Goal: Information Seeking & Learning: Learn about a topic

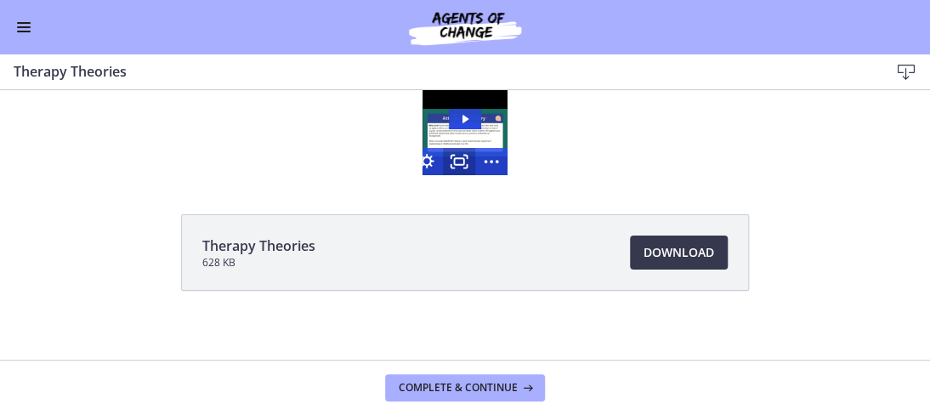
click at [454, 158] on rect "Fullscreen" at bounding box center [458, 161] width 9 height 7
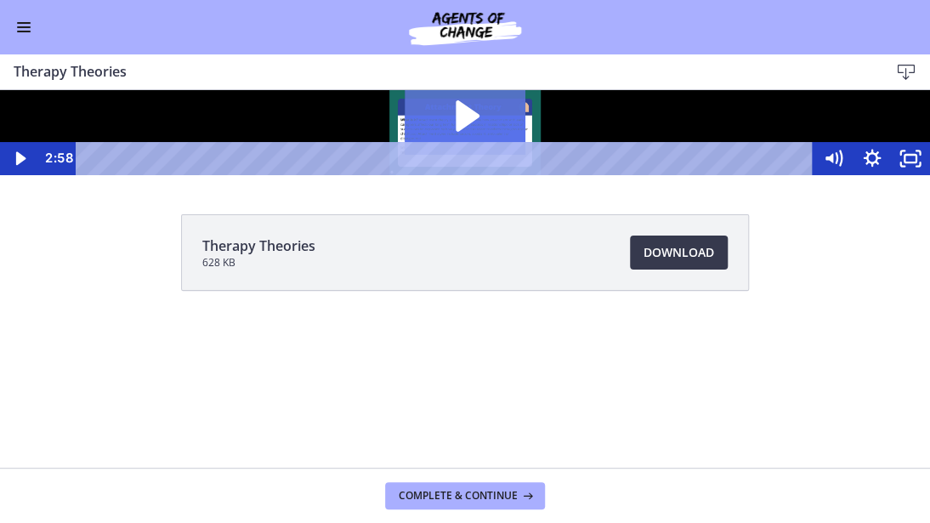
drag, startPoint x: 463, startPoint y: 336, endPoint x: 486, endPoint y: 361, distance: 34.3
click at [463, 132] on icon "Play Video: cbe5iu9t4o1cl02sighg.mp4" at bounding box center [468, 115] width 24 height 31
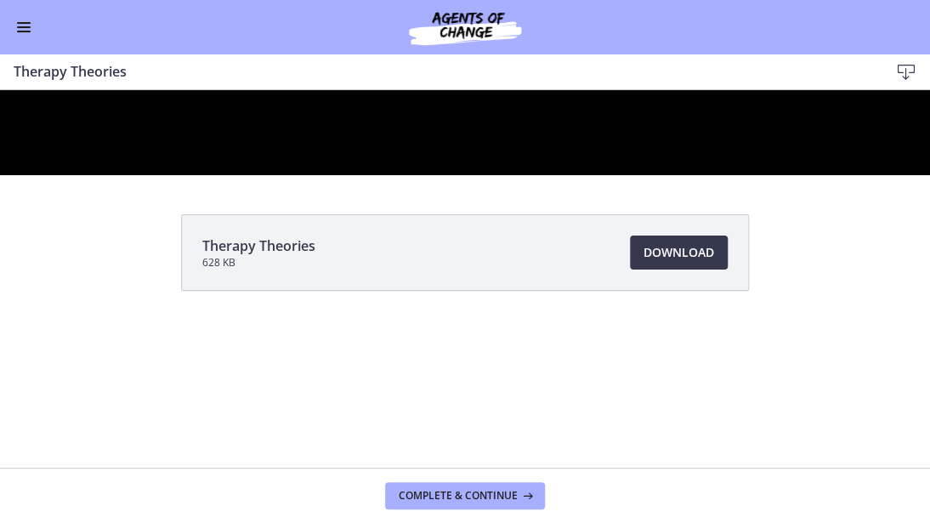
click at [213, 175] on div at bounding box center [465, 132] width 930 height 85
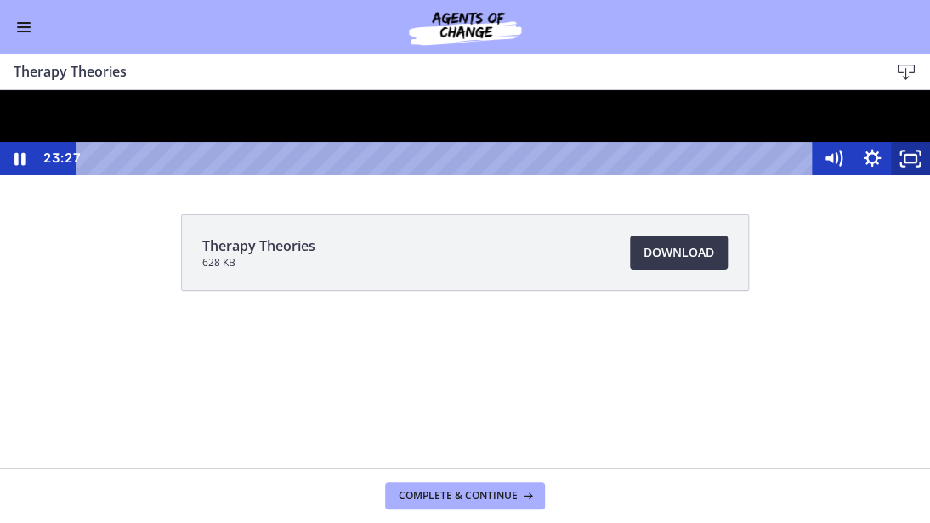
click at [929, 175] on icon "Unfullscreen" at bounding box center [910, 158] width 39 height 33
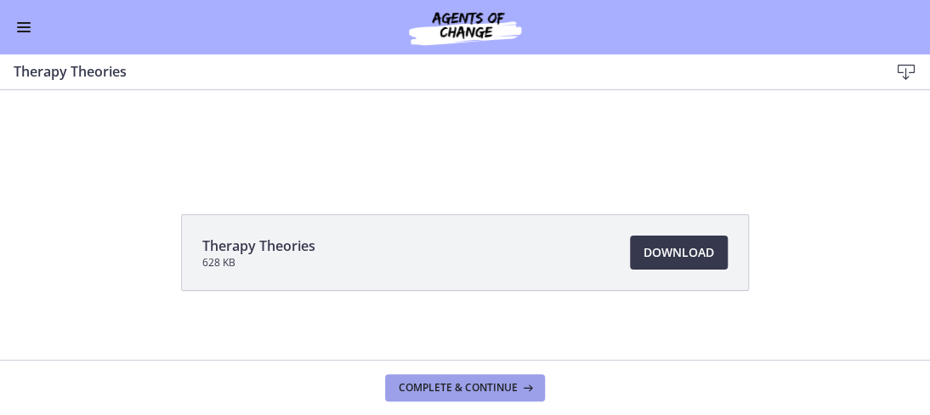
click at [477, 390] on span "Complete & continue" at bounding box center [458, 388] width 119 height 14
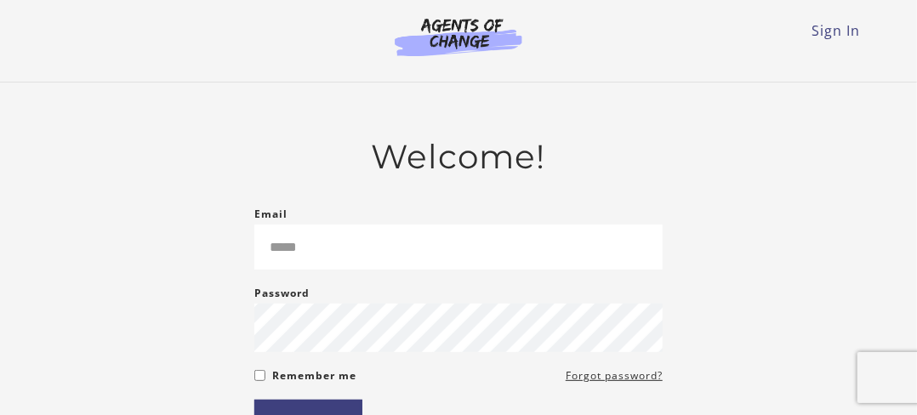
scroll to position [170, 0]
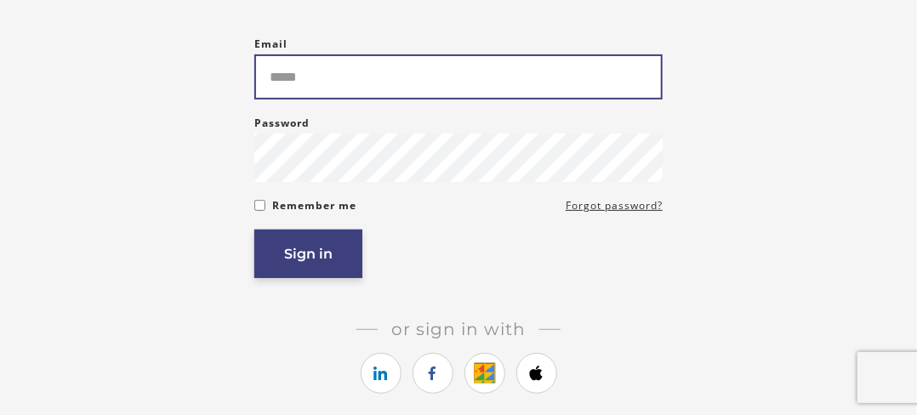
type input "**********"
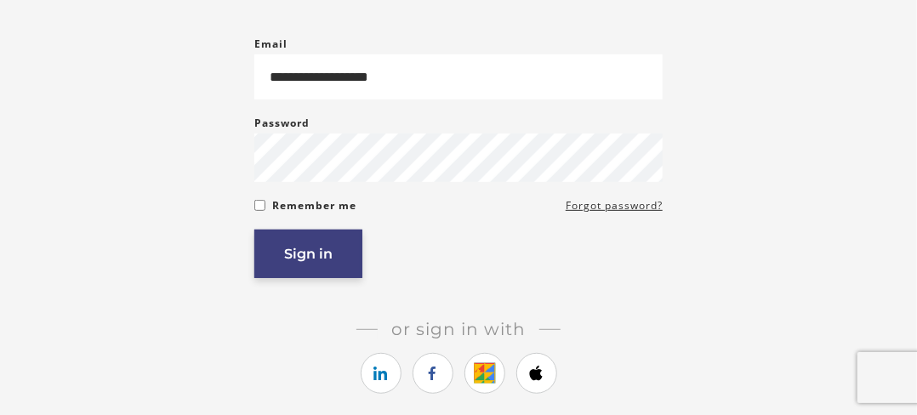
click at [290, 255] on button "Sign in" at bounding box center [308, 254] width 108 height 48
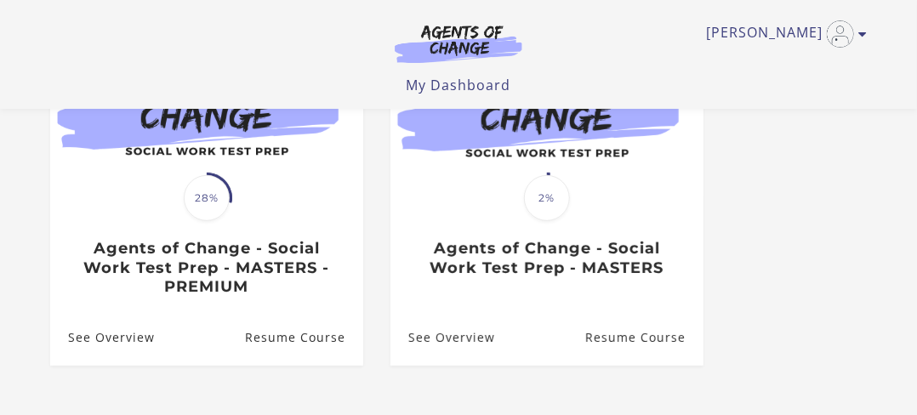
scroll to position [255, 0]
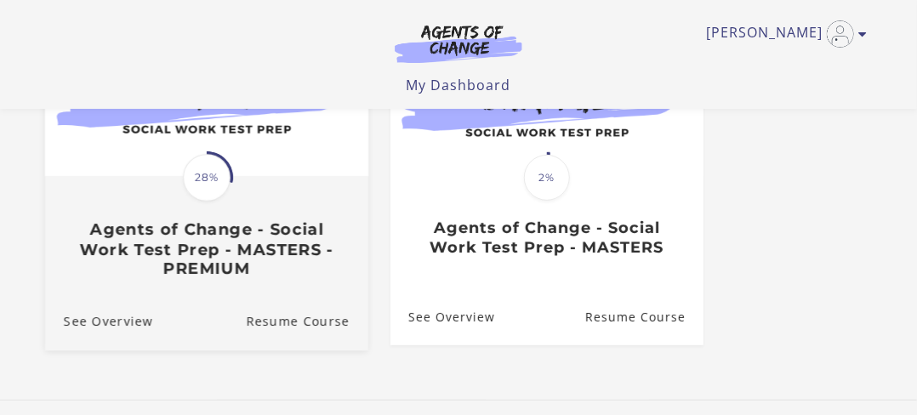
click at [150, 197] on div "Translation missing: en.liquid.partials.dashboard_course_card.progress_descript…" at bounding box center [206, 228] width 323 height 101
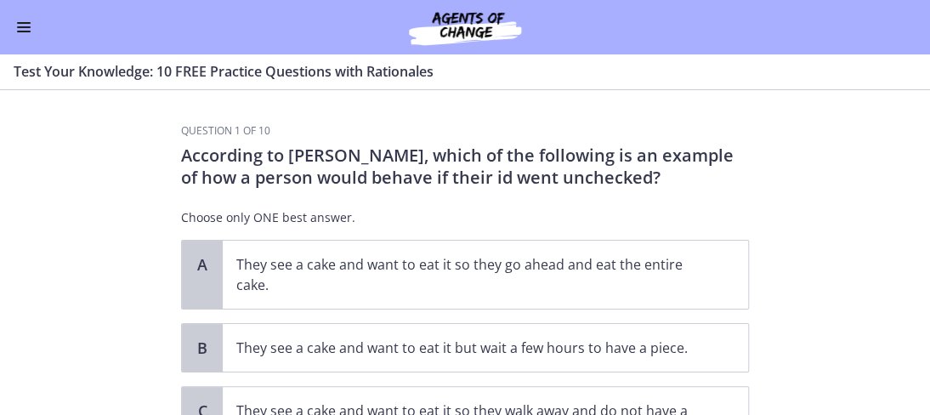
click at [22, 25] on button "Enable menu" at bounding box center [24, 27] width 20 height 20
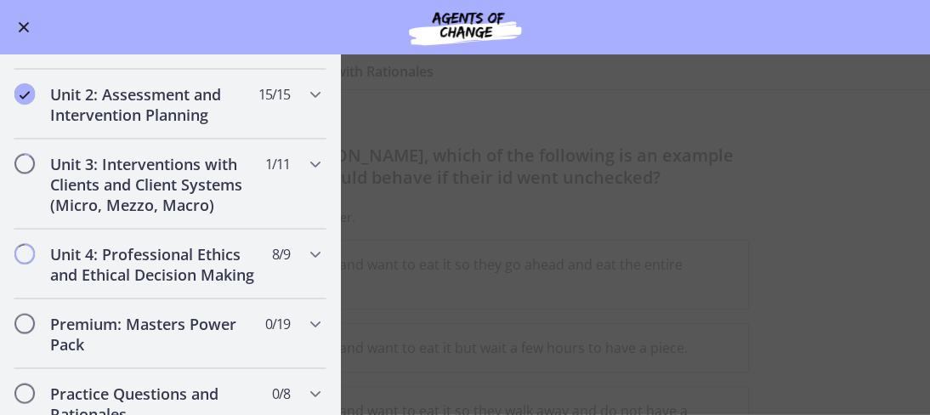
scroll to position [1106, 0]
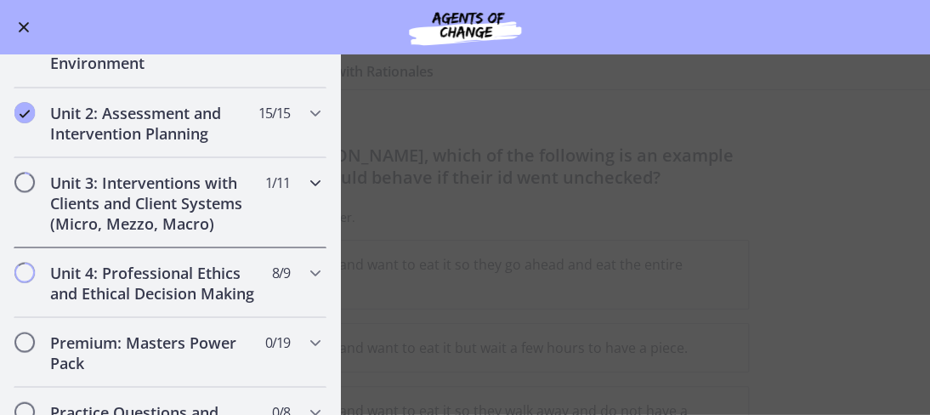
click at [223, 196] on h2 "Unit 3: Interventions with Clients and Client Systems (Micro, Mezzo, Macro)" at bounding box center [154, 202] width 208 height 61
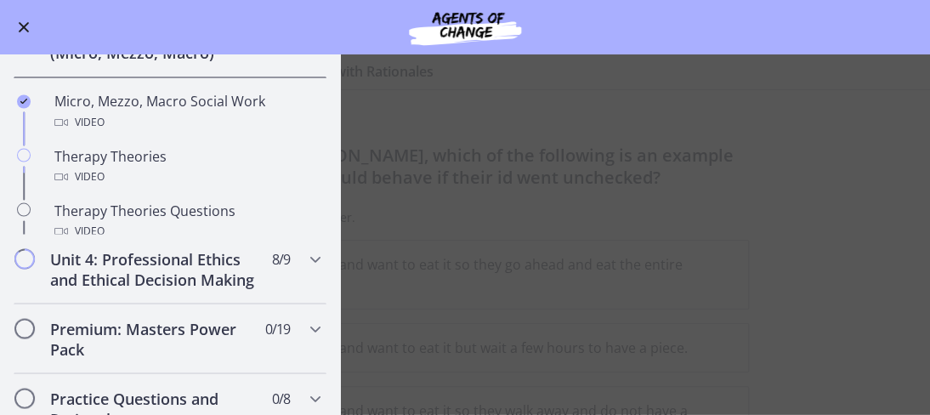
scroll to position [432, 0]
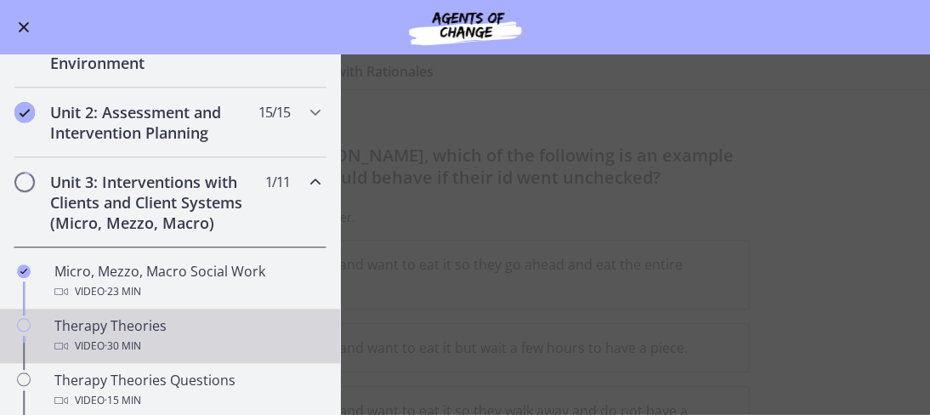
click at [126, 328] on div "Therapy Theories Video · 30 min" at bounding box center [186, 336] width 265 height 41
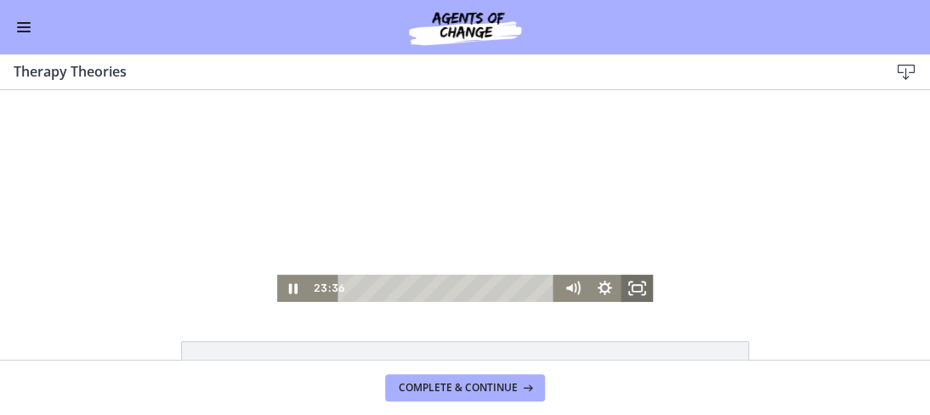
click at [632, 289] on icon "Fullscreen" at bounding box center [637, 288] width 32 height 27
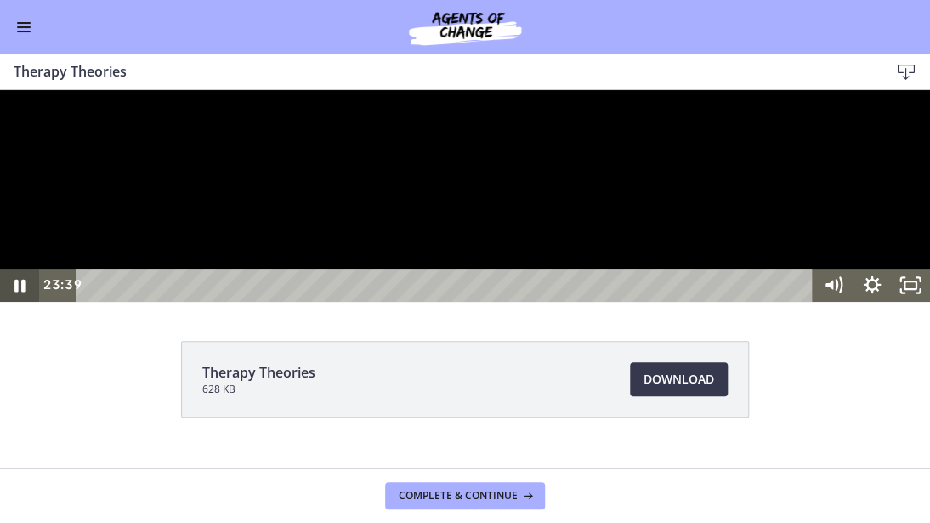
click at [18, 293] on icon "Pause" at bounding box center [19, 286] width 11 height 13
click at [18, 293] on icon "Play Video" at bounding box center [21, 285] width 12 height 16
click at [18, 293] on icon "Pause" at bounding box center [20, 285] width 13 height 15
click at [18, 292] on icon "Play Video" at bounding box center [21, 285] width 10 height 14
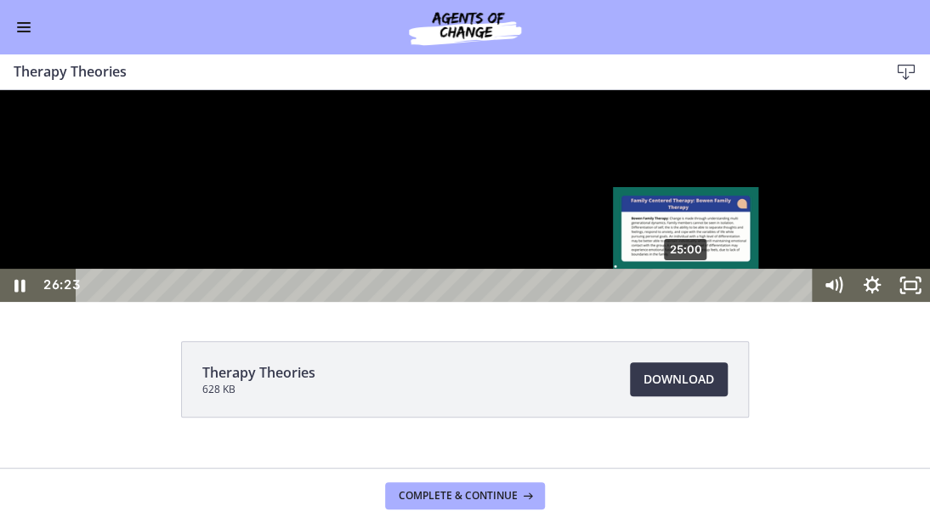
click at [687, 302] on div "25:00" at bounding box center [447, 285] width 714 height 33
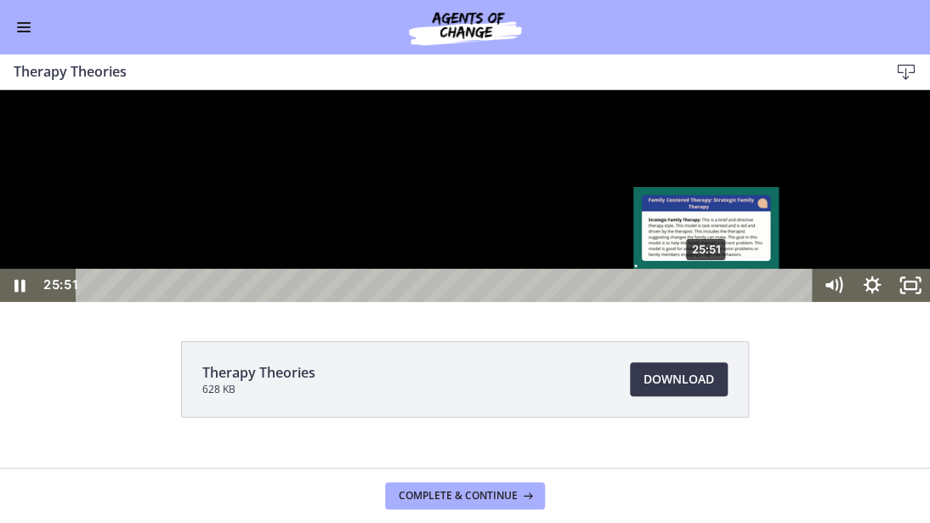
click at [708, 302] on div "25:51" at bounding box center [447, 285] width 714 height 33
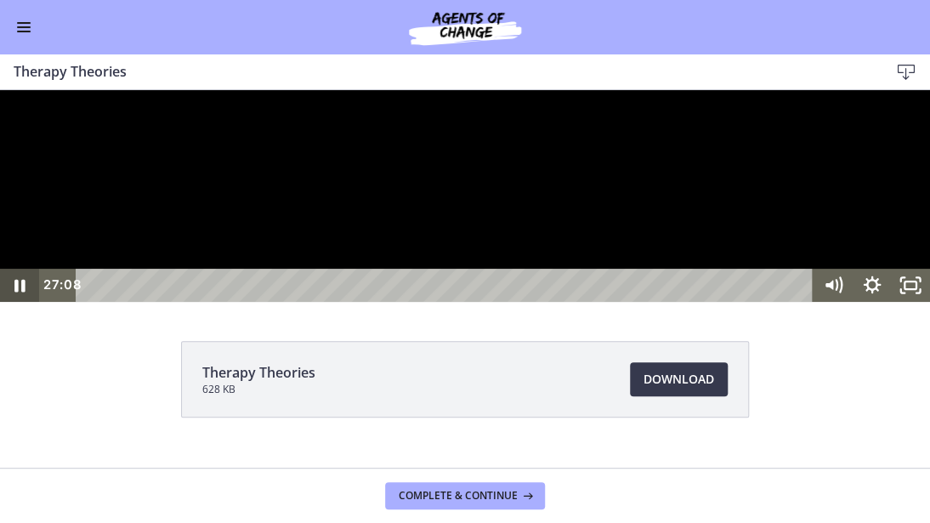
click at [20, 302] on icon "Pause" at bounding box center [19, 285] width 39 height 33
click at [20, 293] on icon "Play Video" at bounding box center [21, 285] width 12 height 16
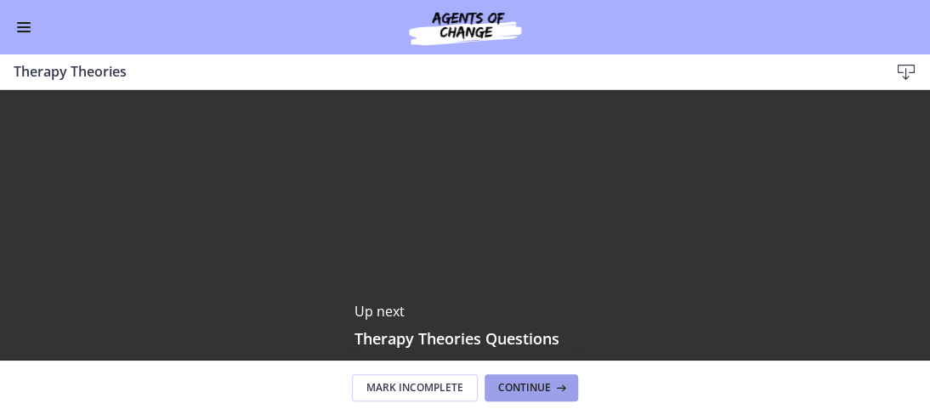
click at [527, 386] on span "Continue" at bounding box center [524, 388] width 53 height 14
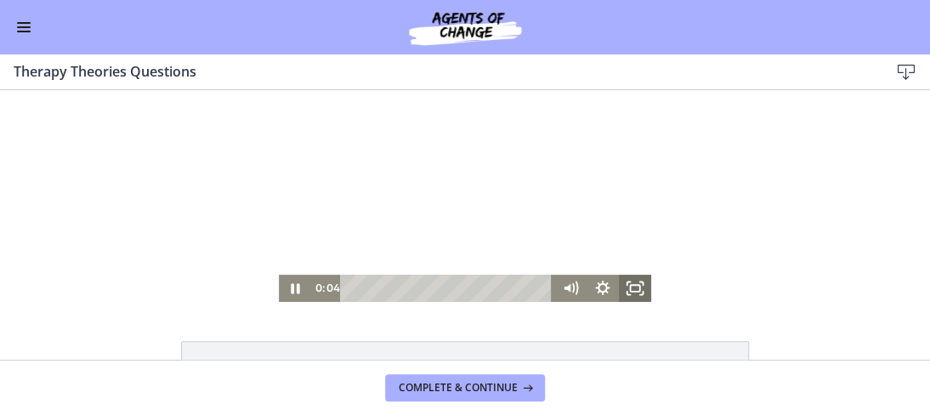
click at [634, 288] on rect "Fullscreen" at bounding box center [634, 288] width 9 height 7
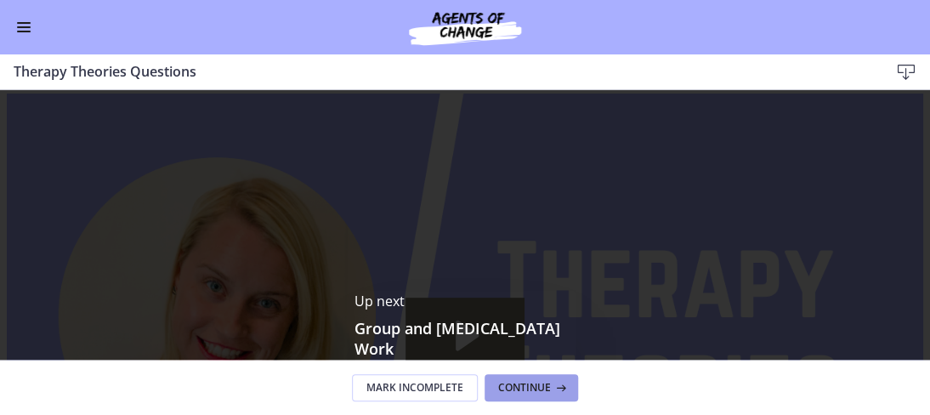
click at [526, 383] on span "Continue" at bounding box center [524, 388] width 53 height 14
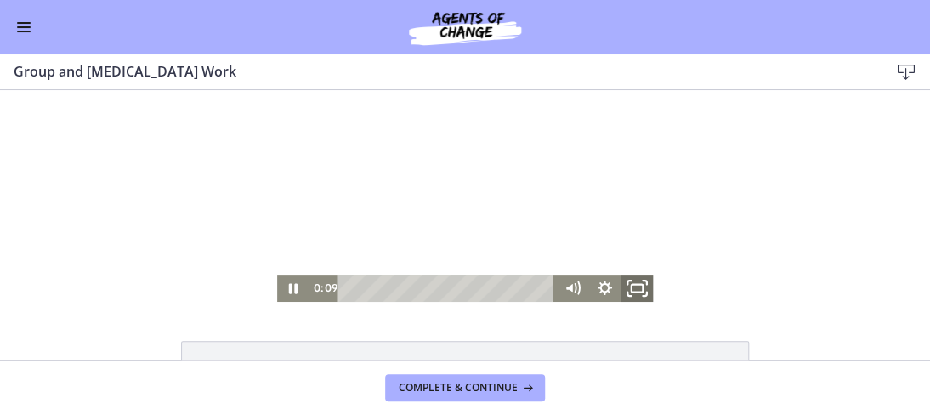
click at [629, 282] on icon "Fullscreen" at bounding box center [637, 288] width 39 height 32
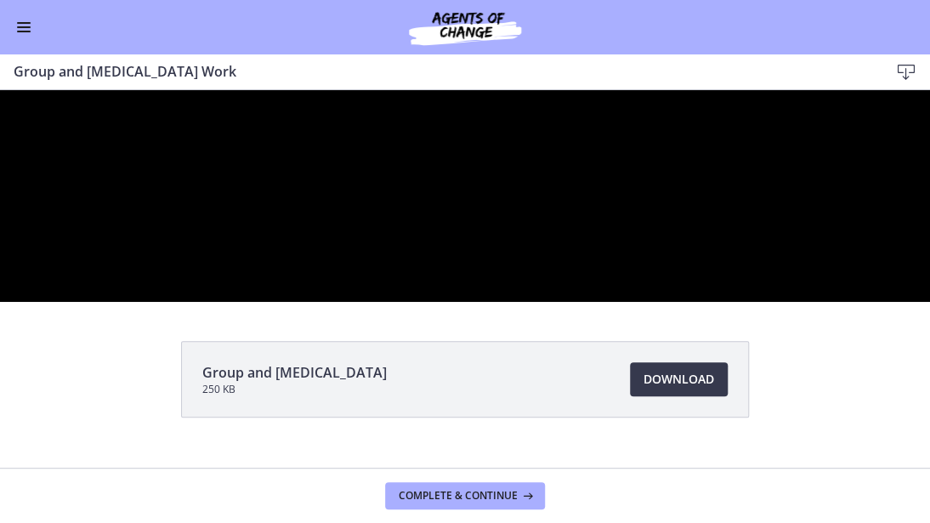
click at [629, 302] on div at bounding box center [465, 196] width 930 height 212
click at [653, 302] on div at bounding box center [465, 196] width 930 height 212
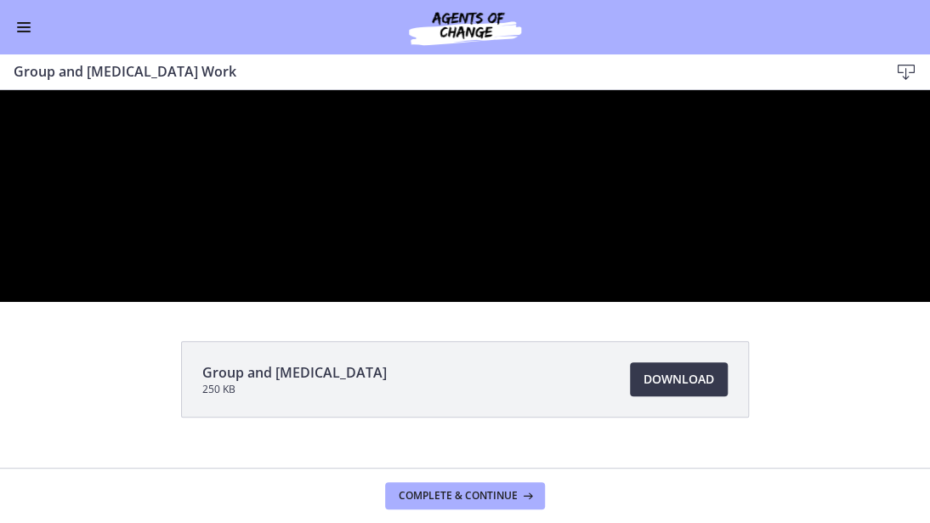
click at [653, 302] on div at bounding box center [465, 196] width 930 height 212
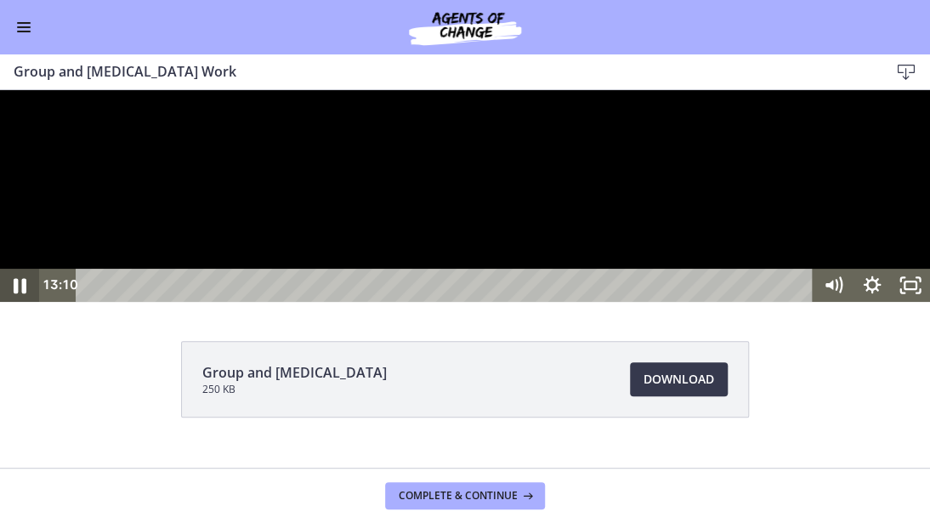
click at [14, 305] on icon "Pause" at bounding box center [19, 285] width 47 height 40
click at [0, 305] on div "Play Video" at bounding box center [19, 285] width 47 height 40
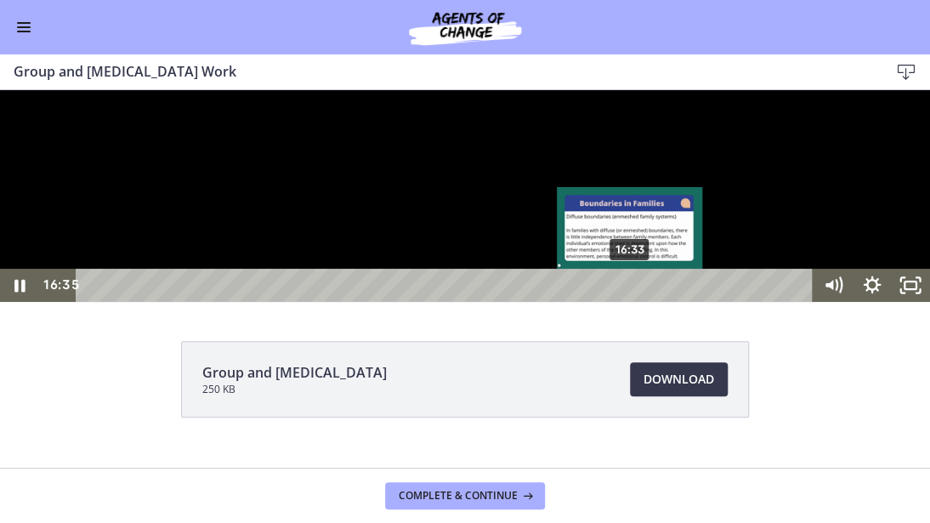
click at [631, 302] on div "16:33" at bounding box center [447, 285] width 714 height 33
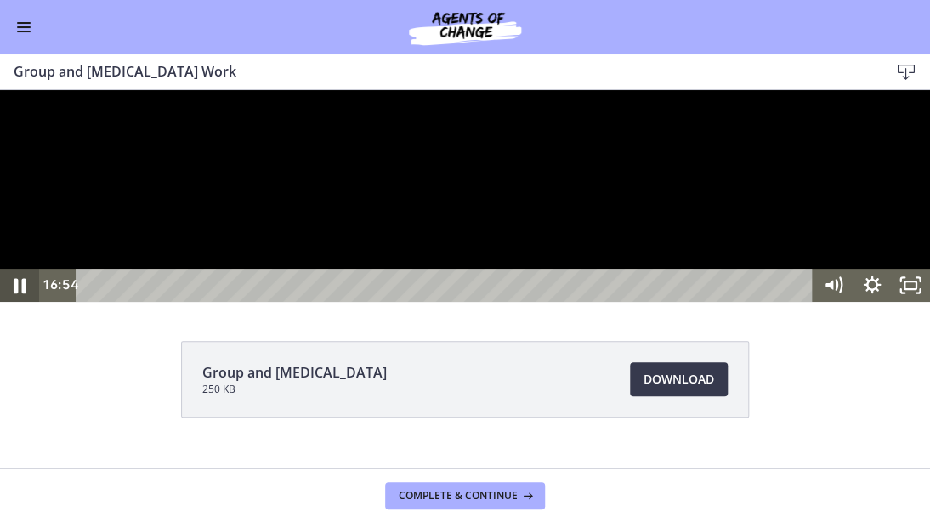
click at [24, 293] on icon "Pause" at bounding box center [20, 285] width 13 height 15
click at [24, 302] on icon "Play Video" at bounding box center [21, 285] width 39 height 33
click at [24, 293] on icon "Pause" at bounding box center [20, 285] width 13 height 15
click at [24, 302] on icon "Play Video" at bounding box center [21, 285] width 39 height 33
click at [24, 293] on icon "Pause" at bounding box center [19, 286] width 11 height 13
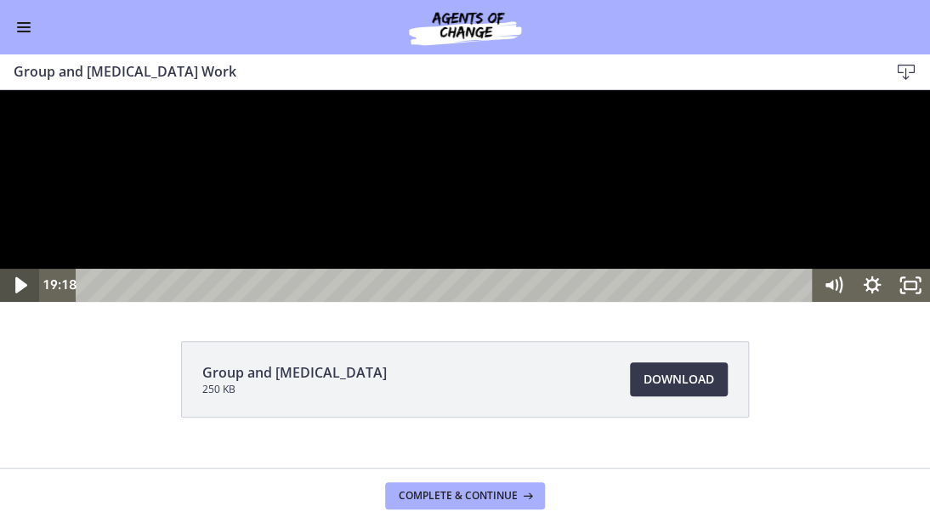
click at [24, 305] on icon "Play Video" at bounding box center [20, 285] width 47 height 40
click at [24, 293] on icon "Pause" at bounding box center [20, 285] width 13 height 15
click at [24, 305] on icon "Play Video" at bounding box center [20, 285] width 47 height 40
click at [22, 293] on icon "Pause" at bounding box center [20, 285] width 13 height 15
click at [22, 305] on icon "Play Video" at bounding box center [20, 285] width 47 height 40
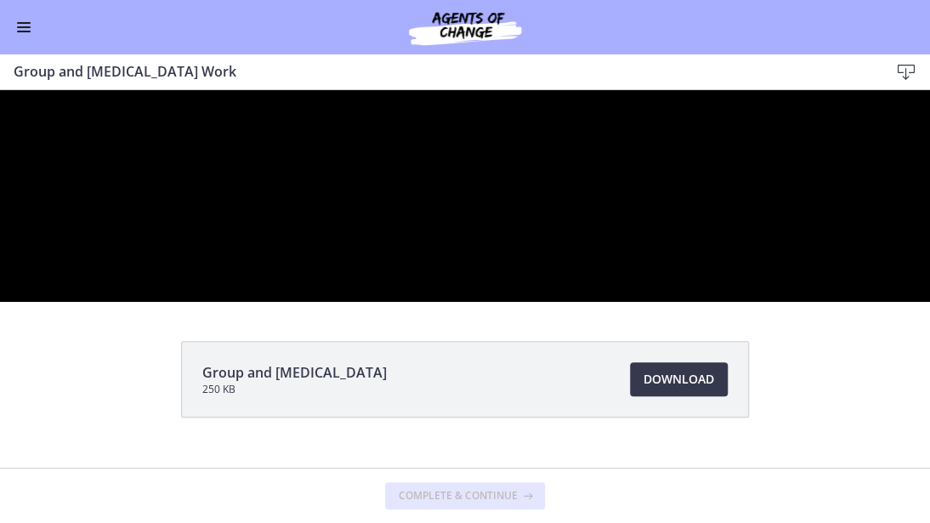
click at [929, 158] on div at bounding box center [465, 196] width 930 height 212
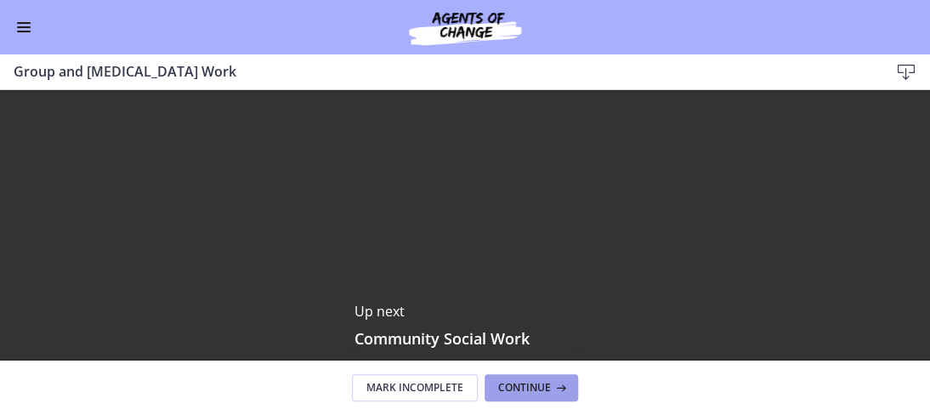
click at [532, 390] on span "Continue" at bounding box center [524, 388] width 53 height 14
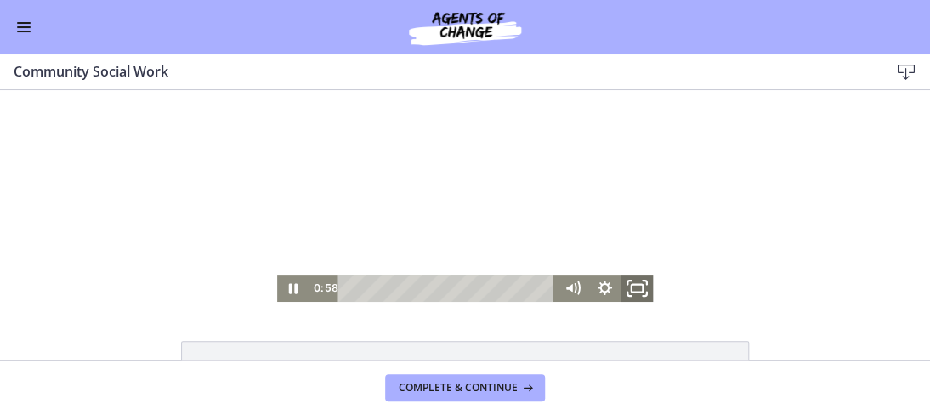
click at [622, 285] on icon "Fullscreen" at bounding box center [637, 288] width 39 height 32
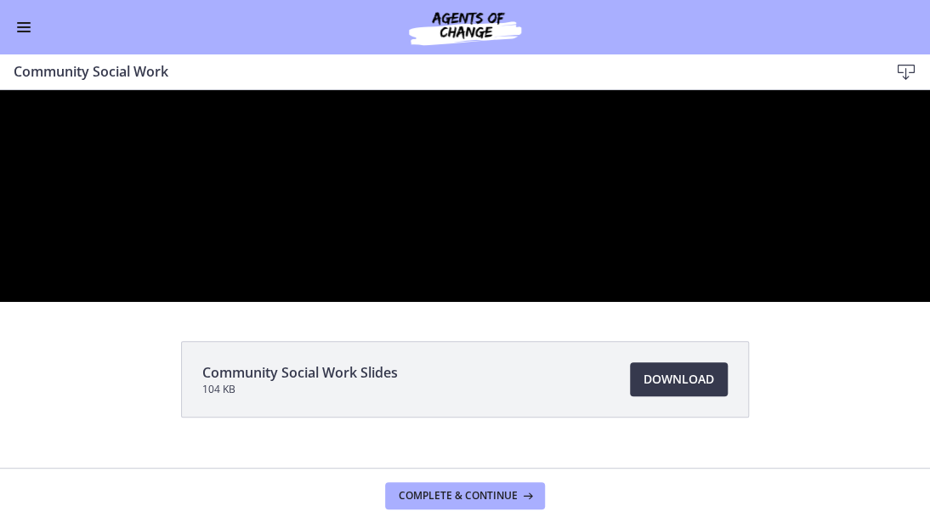
click at [622, 302] on div at bounding box center [465, 196] width 930 height 212
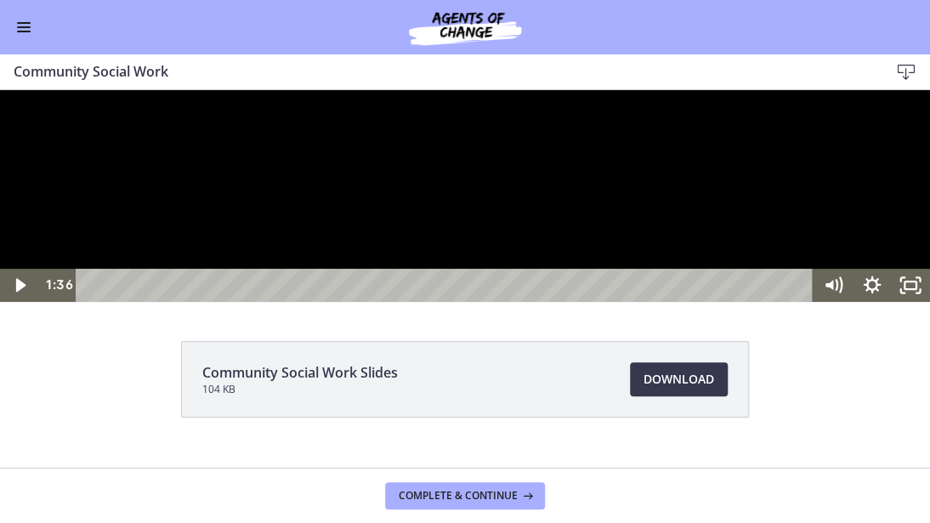
click at [622, 302] on div at bounding box center [465, 196] width 930 height 212
click at [22, 293] on icon "Pause" at bounding box center [19, 286] width 11 height 13
